Goal: Task Accomplishment & Management: Complete application form

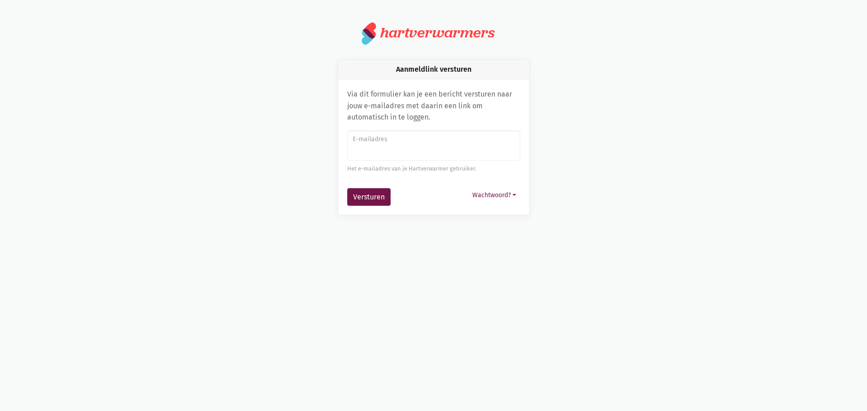
click at [405, 151] on input "E-mailadres" at bounding box center [433, 145] width 173 height 31
type input "[EMAIL_ADDRESS][DOMAIN_NAME]"
click at [479, 191] on button "Wachtwoord?" at bounding box center [494, 195] width 52 height 14
click at [463, 221] on link "Aanmelden met wachtwoord" at bounding box center [462, 216] width 116 height 15
click at [402, 148] on input "E-mailadres" at bounding box center [433, 145] width 173 height 31
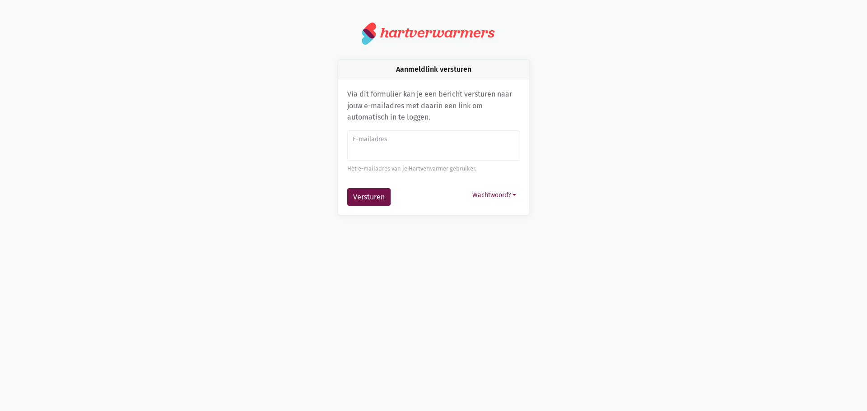
type input "[EMAIL_ADDRESS][DOMAIN_NAME]"
click at [354, 195] on button "Versturen" at bounding box center [368, 197] width 43 height 18
